Goal: Information Seeking & Learning: Learn about a topic

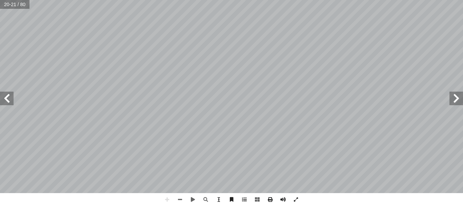
click at [5, 104] on span at bounding box center [7, 98] width 14 height 14
click at [455, 96] on span at bounding box center [456, 98] width 14 height 14
click at [178, 198] on span at bounding box center [179, 199] width 13 height 13
